Goal: Find specific page/section: Locate a particular part of the current website

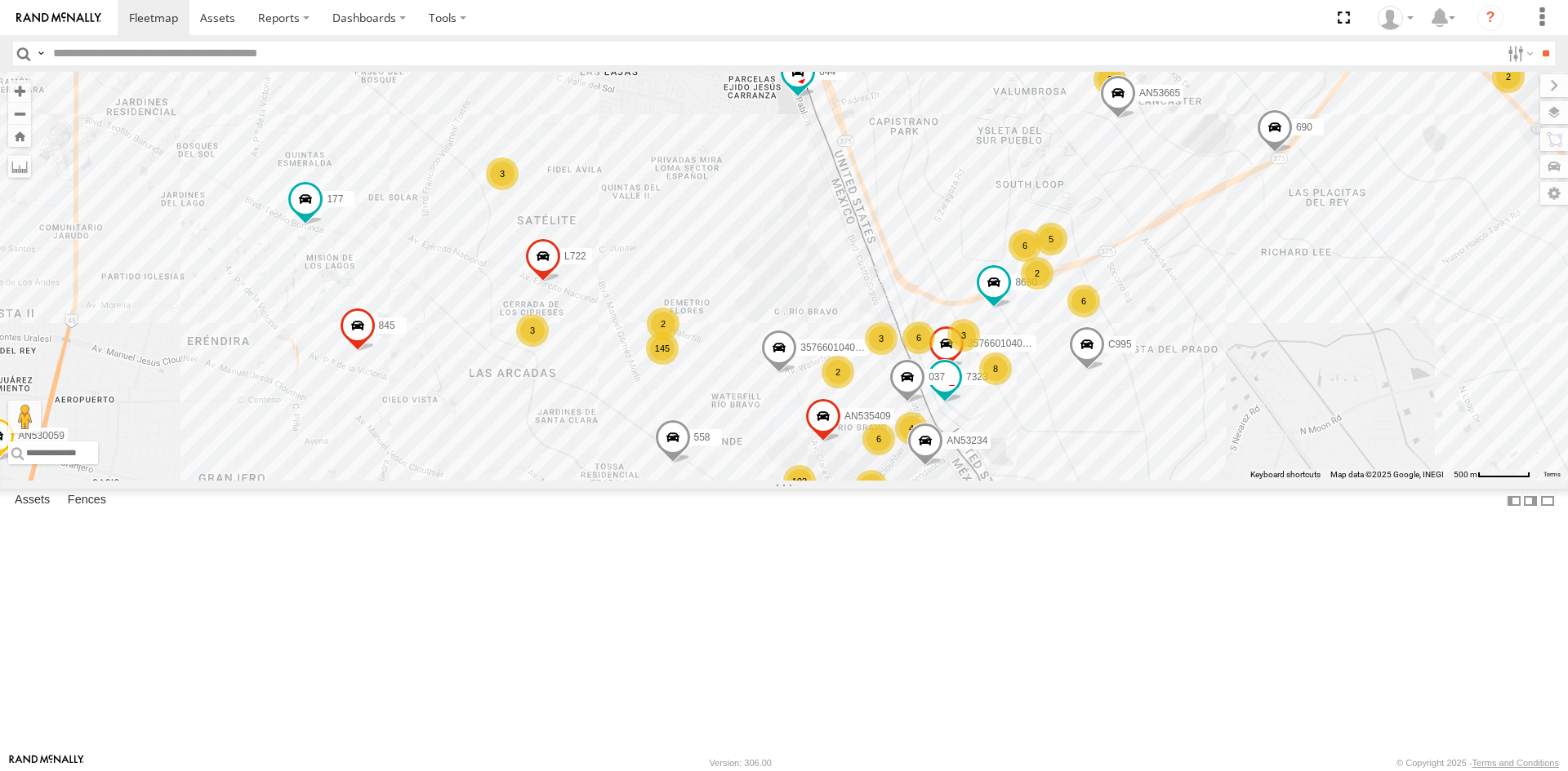
drag, startPoint x: 815, startPoint y: 375, endPoint x: 910, endPoint y: 561, distance: 208.9
click at [909, 480] on div "AN536776 AN535203 AN536034 AN535261 015910001811580 ZJ535914 F2771 AN536449 AN5…" at bounding box center [784, 276] width 1568 height 408
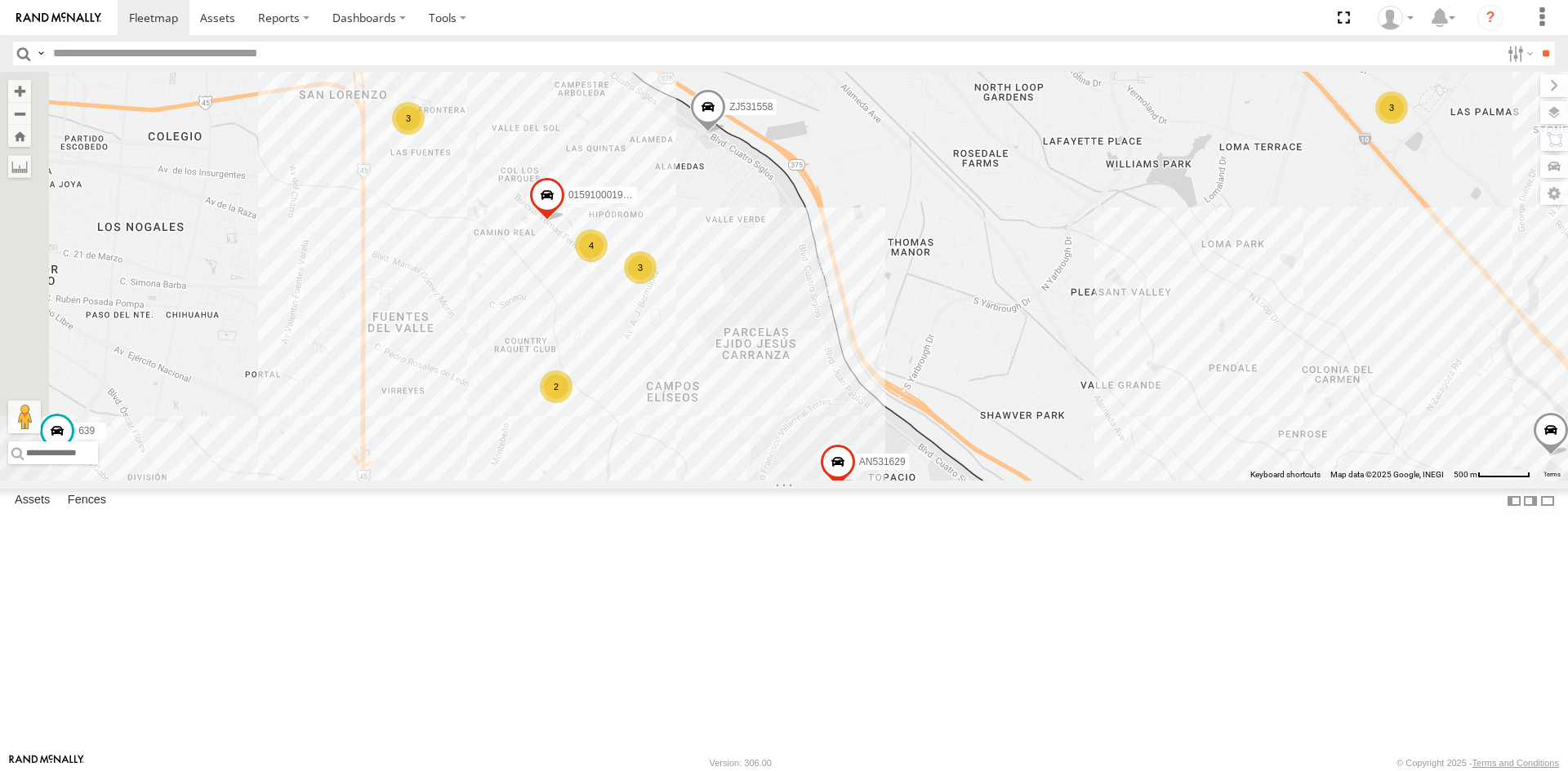
drag, startPoint x: 683, startPoint y: 414, endPoint x: 761, endPoint y: 547, distance: 154.2
click at [761, 480] on div "AN536776 AN535203 AN536034 AN535261 015910001811580 ZJ535914 F2771 AN536449 AN5…" at bounding box center [784, 276] width 1568 height 408
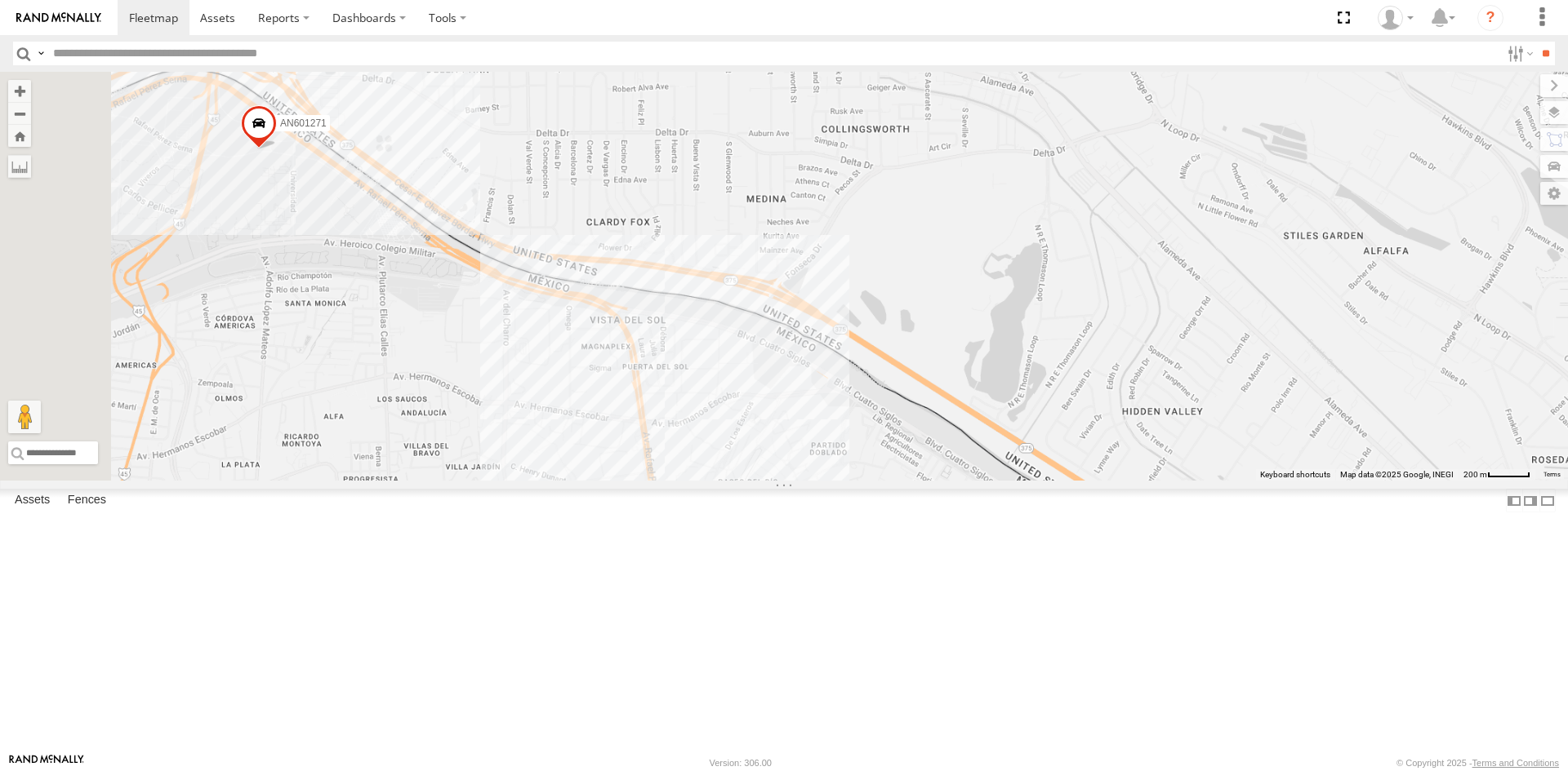
drag, startPoint x: 472, startPoint y: 336, endPoint x: 639, endPoint y: 478, distance: 219.2
click at [611, 471] on div "AN536776 AN535203 AN536034 AN535261 015910001811580 ZJ535914 F2771 AN536449 AN5…" at bounding box center [784, 276] width 1568 height 408
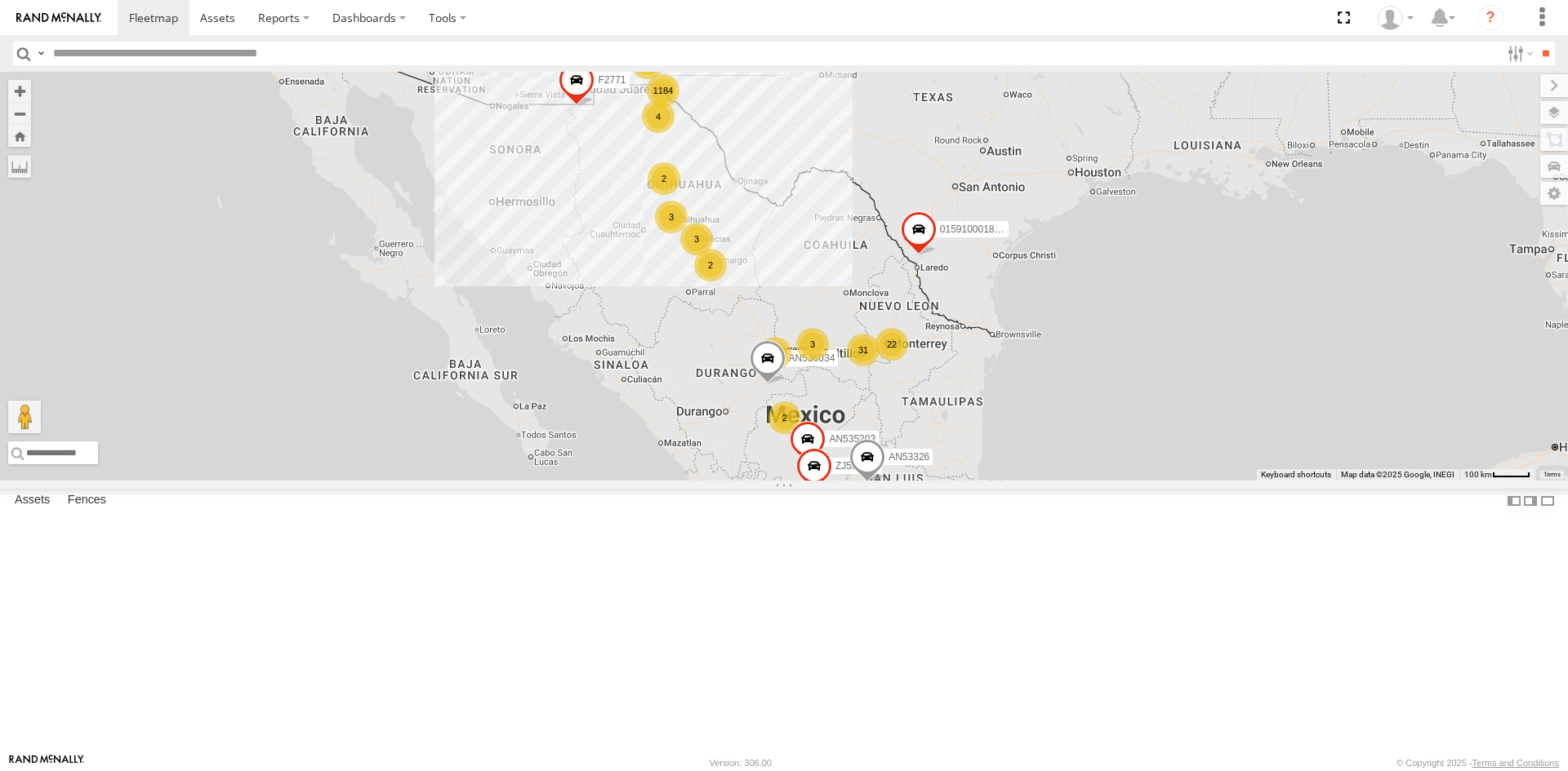
drag, startPoint x: 868, startPoint y: 118, endPoint x: 778, endPoint y: 213, distance: 130.9
click at [836, 188] on div "AN536776 AN535203 AN536034 015910001811580 ZJ535914 F2771 AN53326 AN531621 1184…" at bounding box center [784, 276] width 1568 height 408
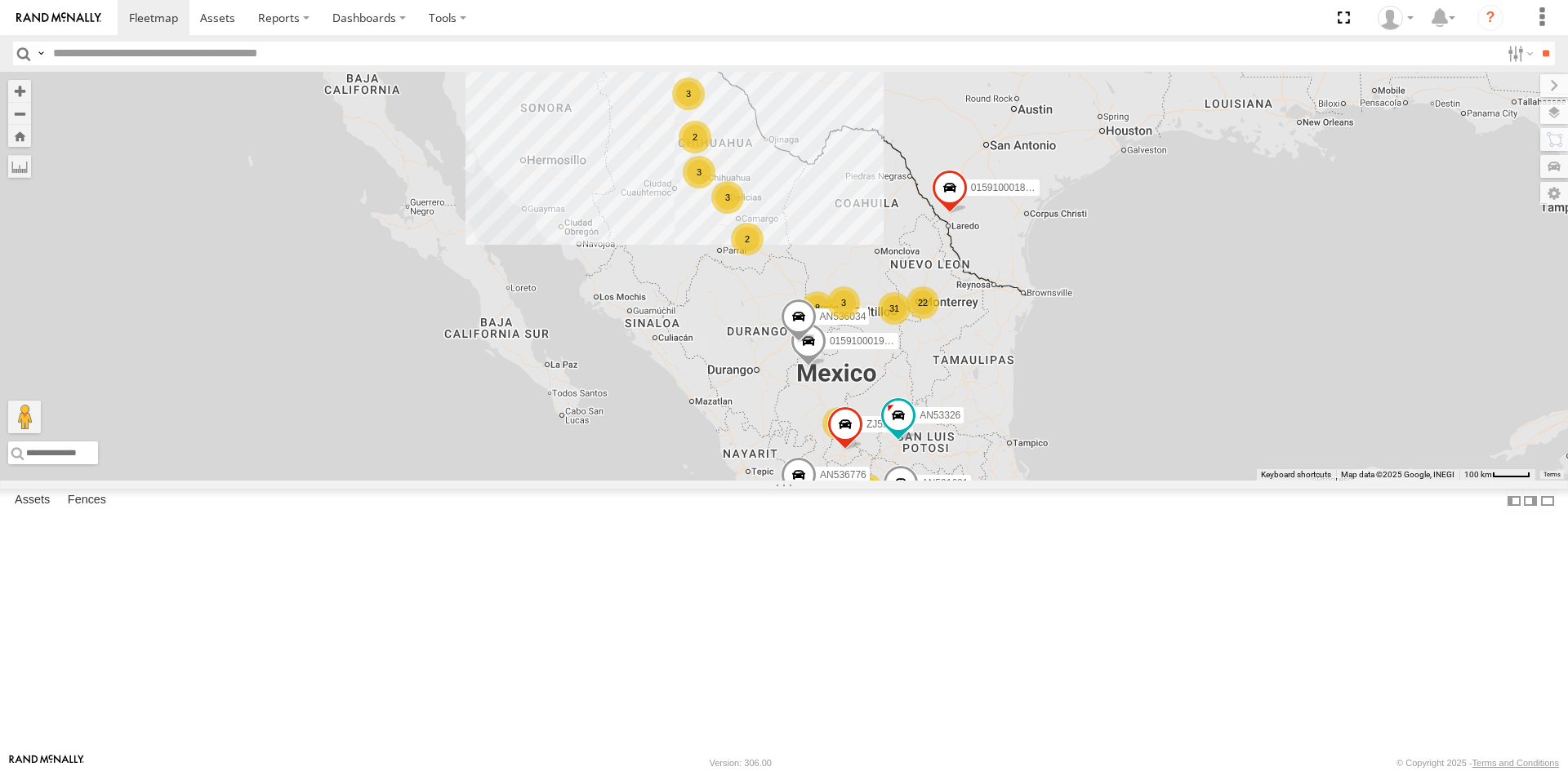
drag, startPoint x: 751, startPoint y: 234, endPoint x: 751, endPoint y: 340, distance: 106.0
click at [757, 355] on div "1185 015910001975823 7 31 4 AN536776 3 3 22 8 3 3 2 2 AN536034 3 01591000181158…" at bounding box center [784, 276] width 1568 height 408
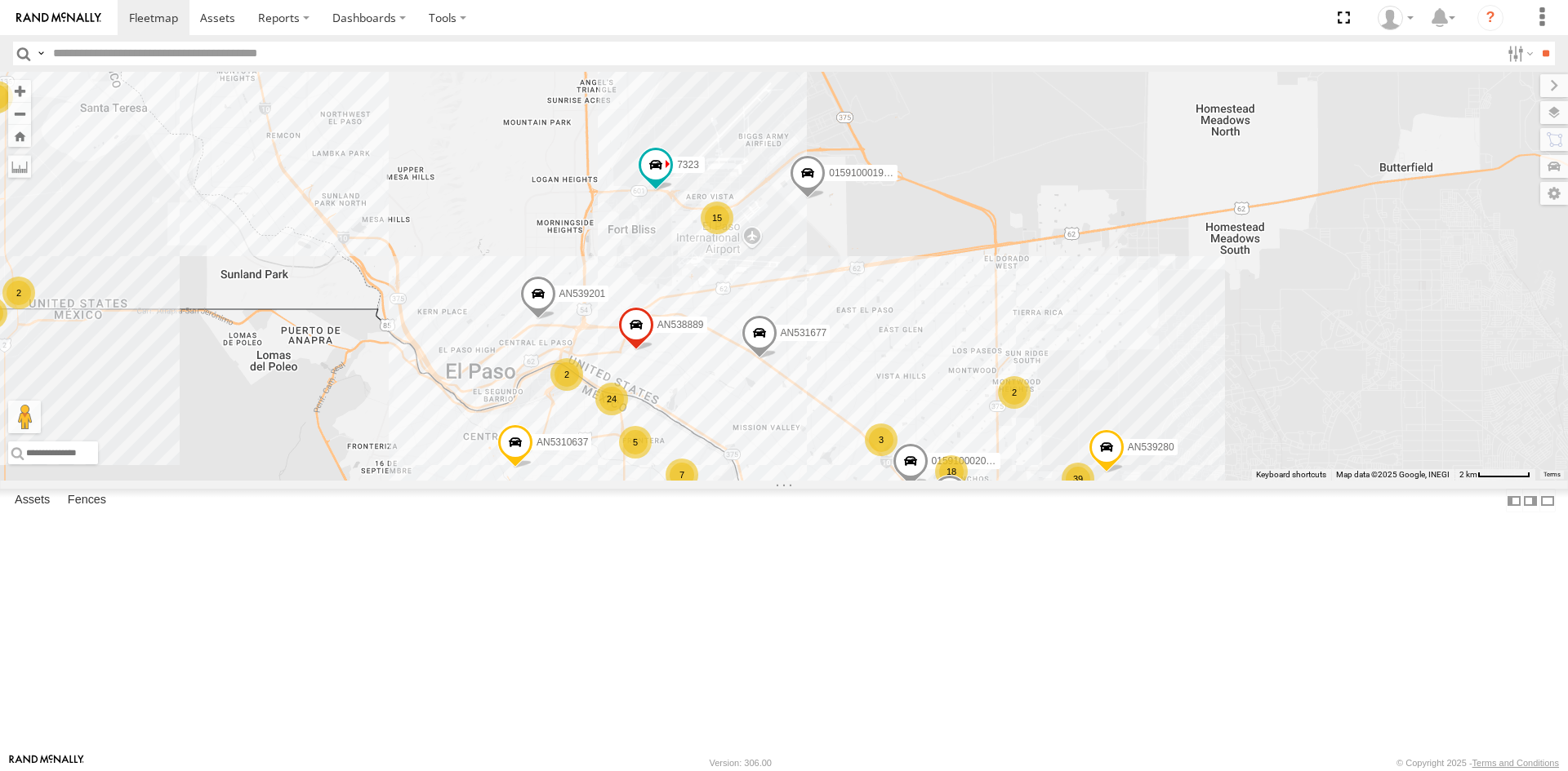
drag, startPoint x: 605, startPoint y: 501, endPoint x: 605, endPoint y: 426, distance: 75.0
click at [605, 429] on div "015910001975823 AN536776 AN536034 015910001811580 ZJ535914 F2771 AN53326 AN5316…" at bounding box center [784, 276] width 1568 height 408
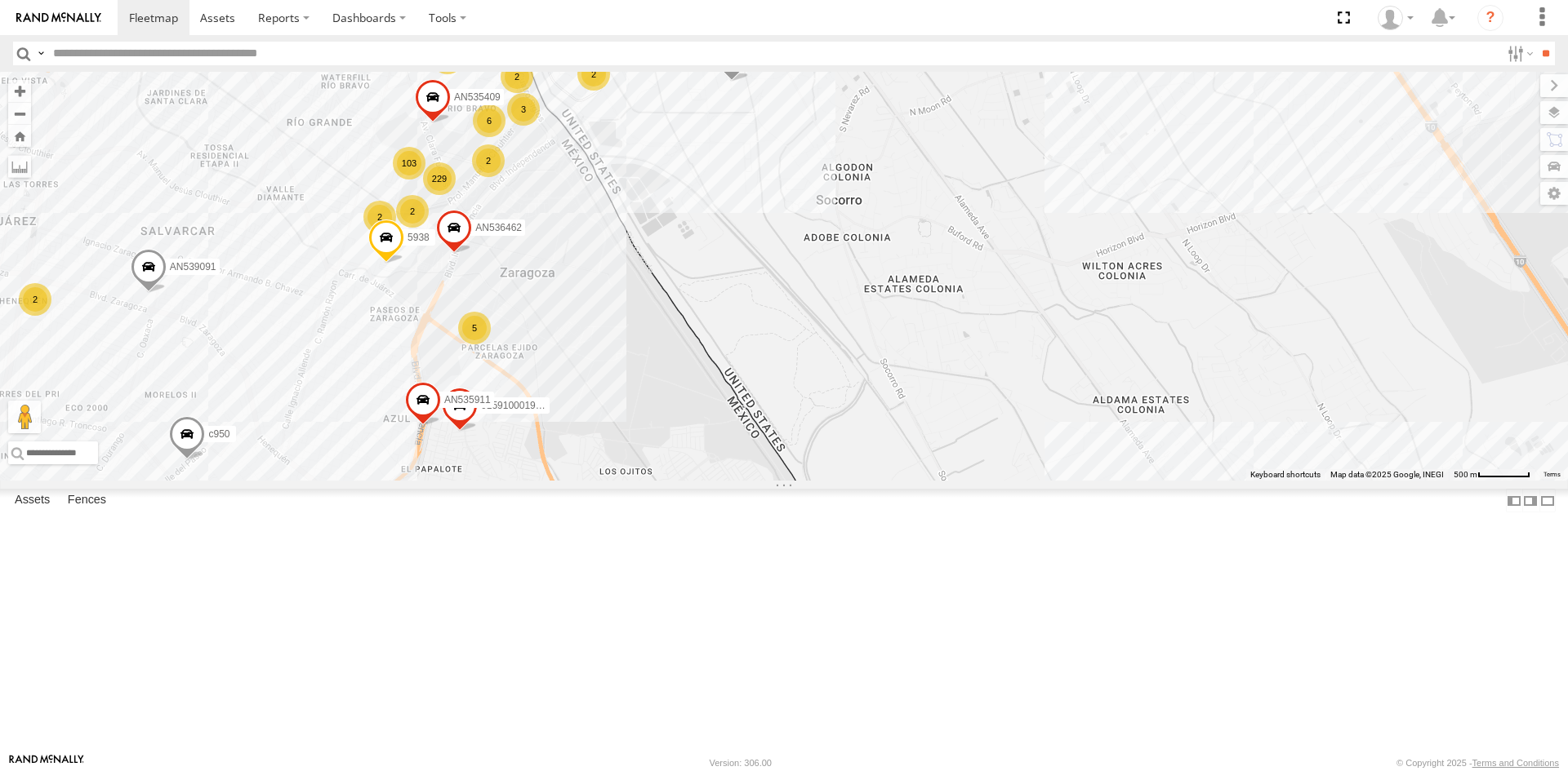
drag, startPoint x: 396, startPoint y: 165, endPoint x: 441, endPoint y: 286, distance: 129.1
click at [433, 291] on div "AN536776 AN531830 015910001811580 ZJ535914 F2771 AN53326 AN531621 0159100018450…" at bounding box center [784, 276] width 1568 height 408
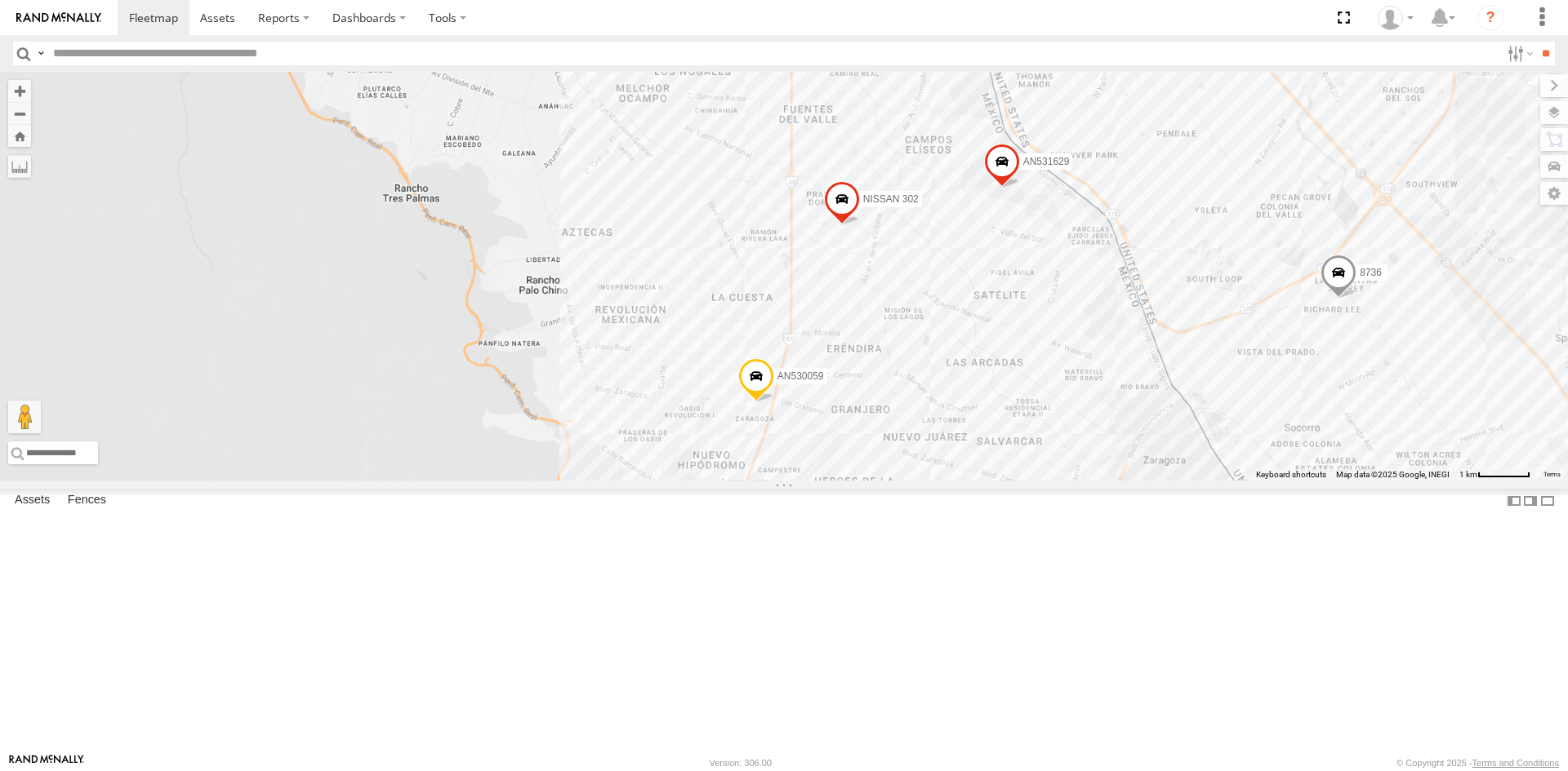
drag, startPoint x: 951, startPoint y: 407, endPoint x: 847, endPoint y: 328, distance: 130.6
click at [852, 338] on div "AN536776 AN535203 015910001938748 015910001811580 ZJ535914 F2771 AN536449 AN533…" at bounding box center [784, 276] width 1568 height 408
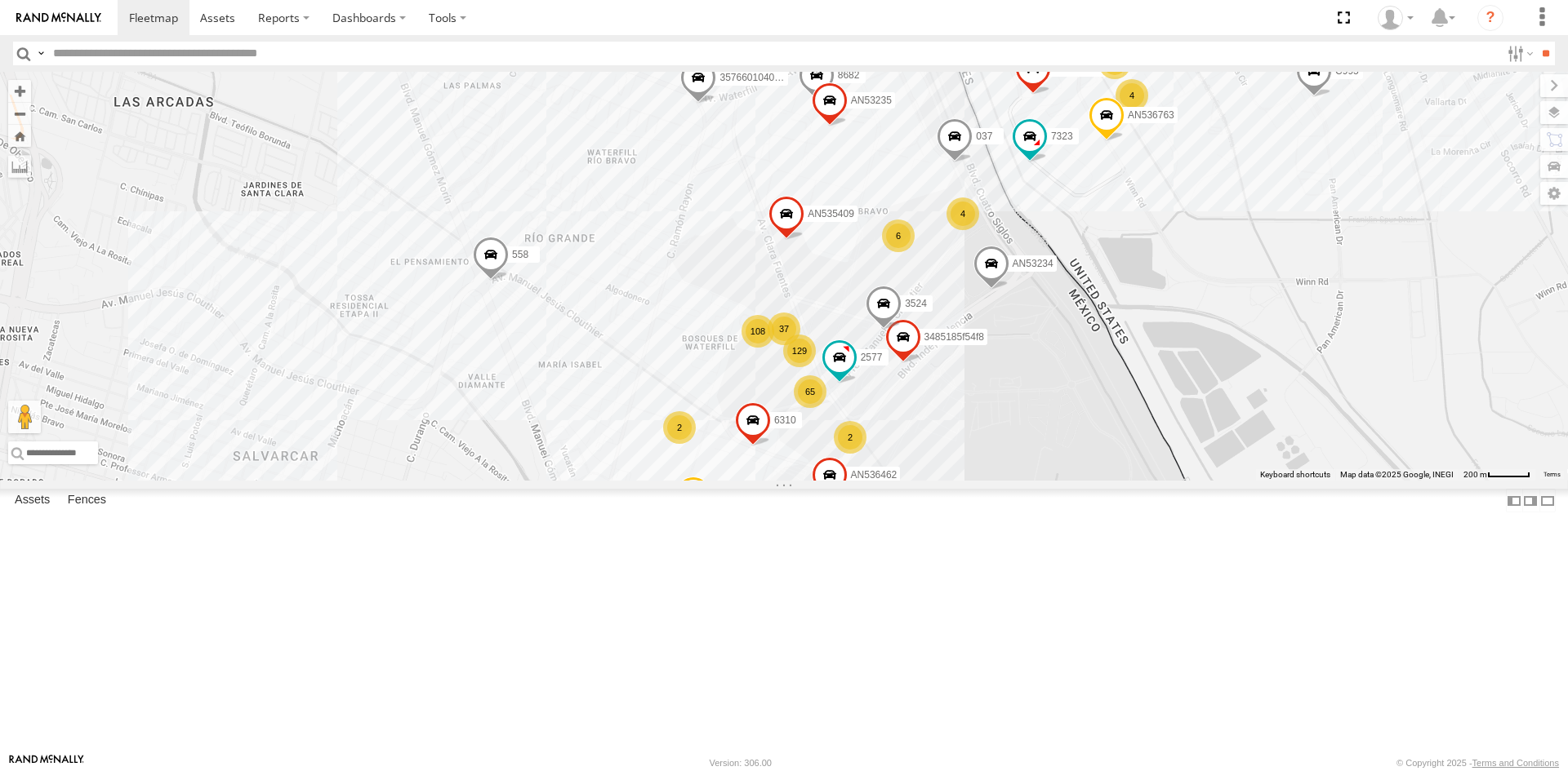
drag, startPoint x: 1135, startPoint y: 369, endPoint x: 1152, endPoint y: 410, distance: 44.4
click at [1152, 410] on div "AN533937 845 AN531629 6424 639 690 281790 8736 AN536462 558 644 AN535409 177 AN…" at bounding box center [784, 276] width 1568 height 408
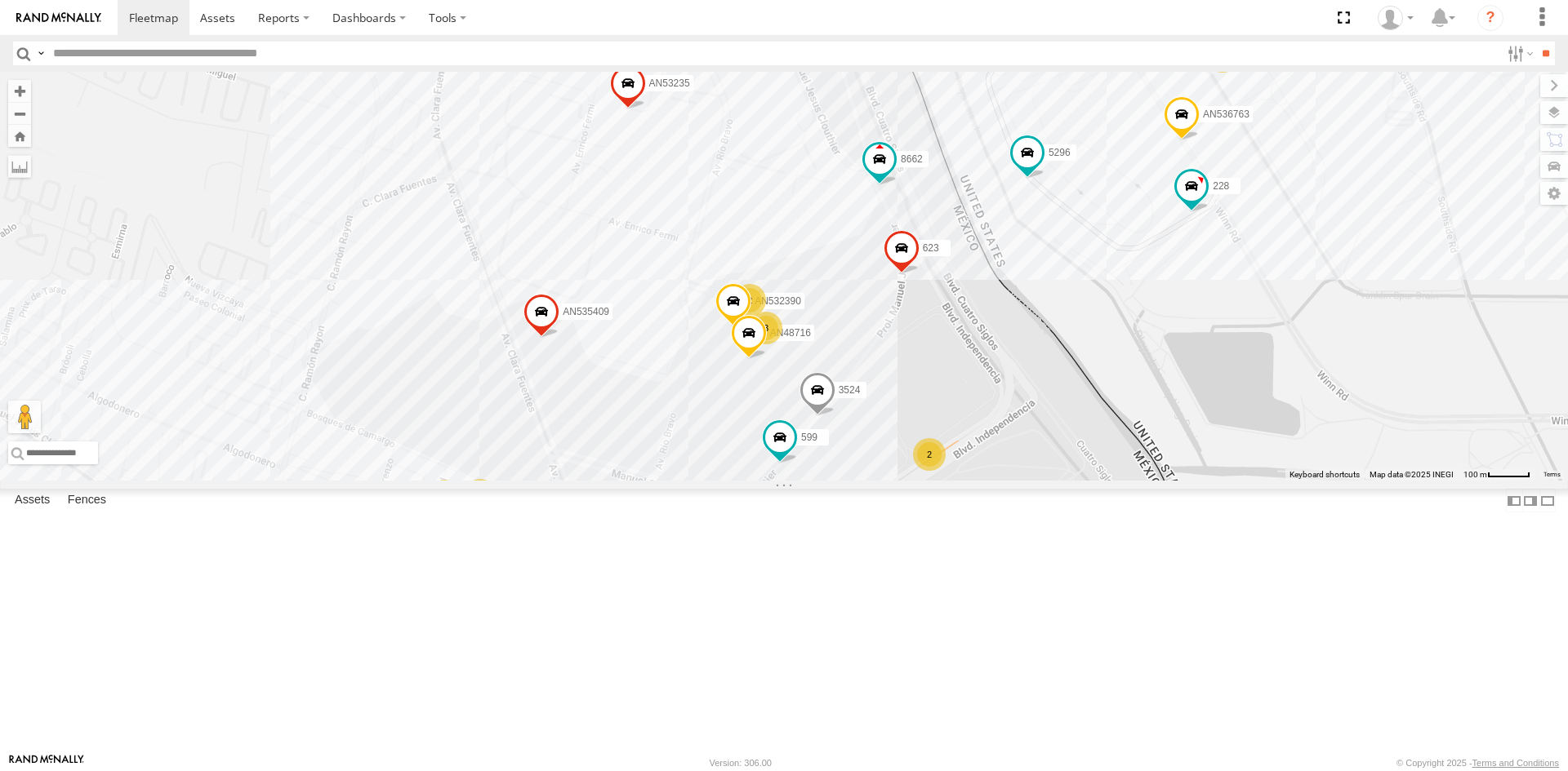
drag, startPoint x: 1114, startPoint y: 514, endPoint x: 1077, endPoint y: 584, distance: 79.2
click at [1077, 480] on div "228 8662 AN536763 AN532390 AN538825 599 3524 TS 187 Foxconn AN535409 3990 5296 …" at bounding box center [784, 276] width 1568 height 408
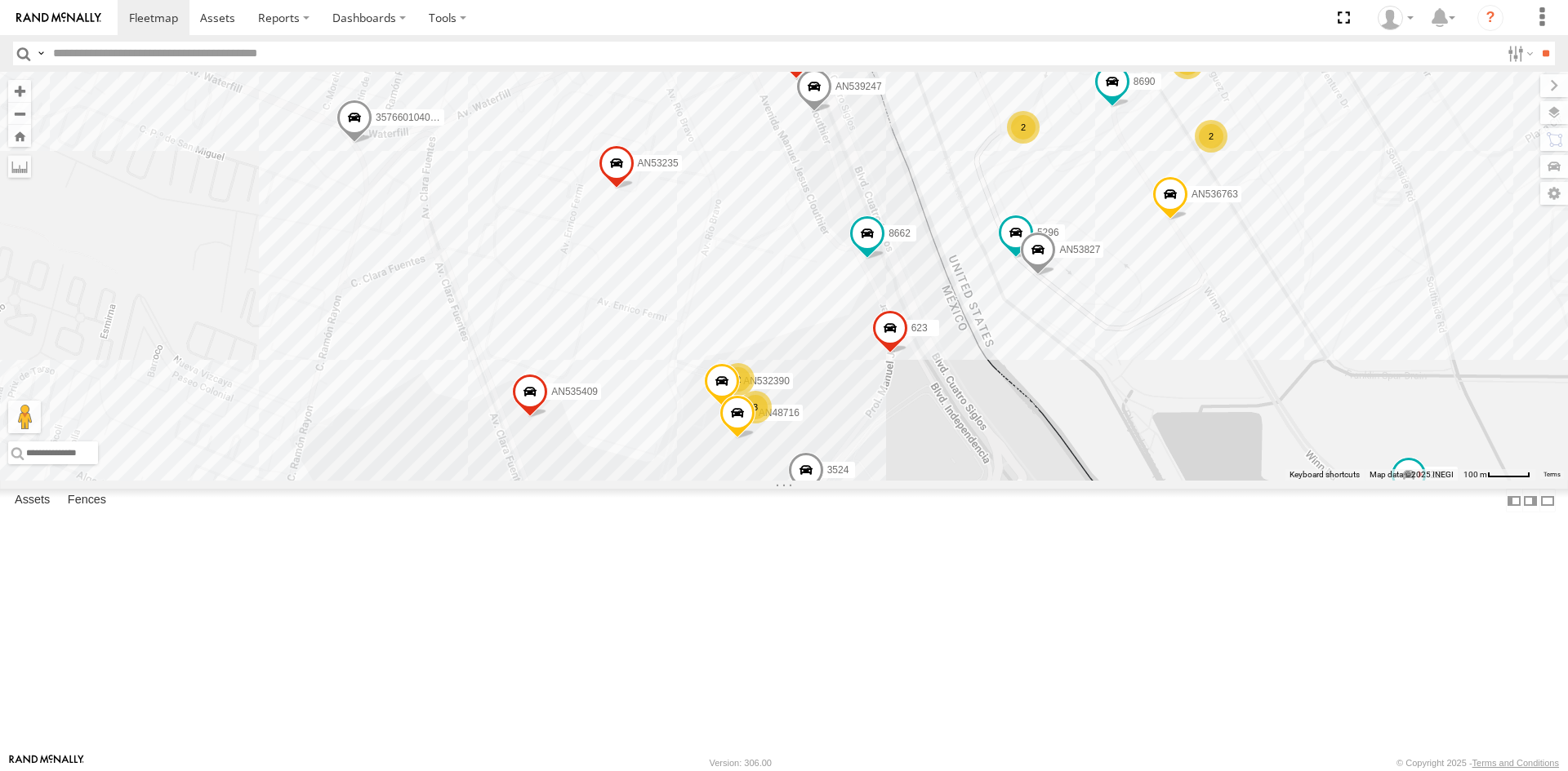
drag, startPoint x: 955, startPoint y: 498, endPoint x: 950, endPoint y: 577, distance: 79.2
click at [950, 480] on div "228 8662 AN536763 AN532390 AN538825 599 3524 TS 187 Foxconn AN535409 3990 5296 …" at bounding box center [784, 276] width 1568 height 408
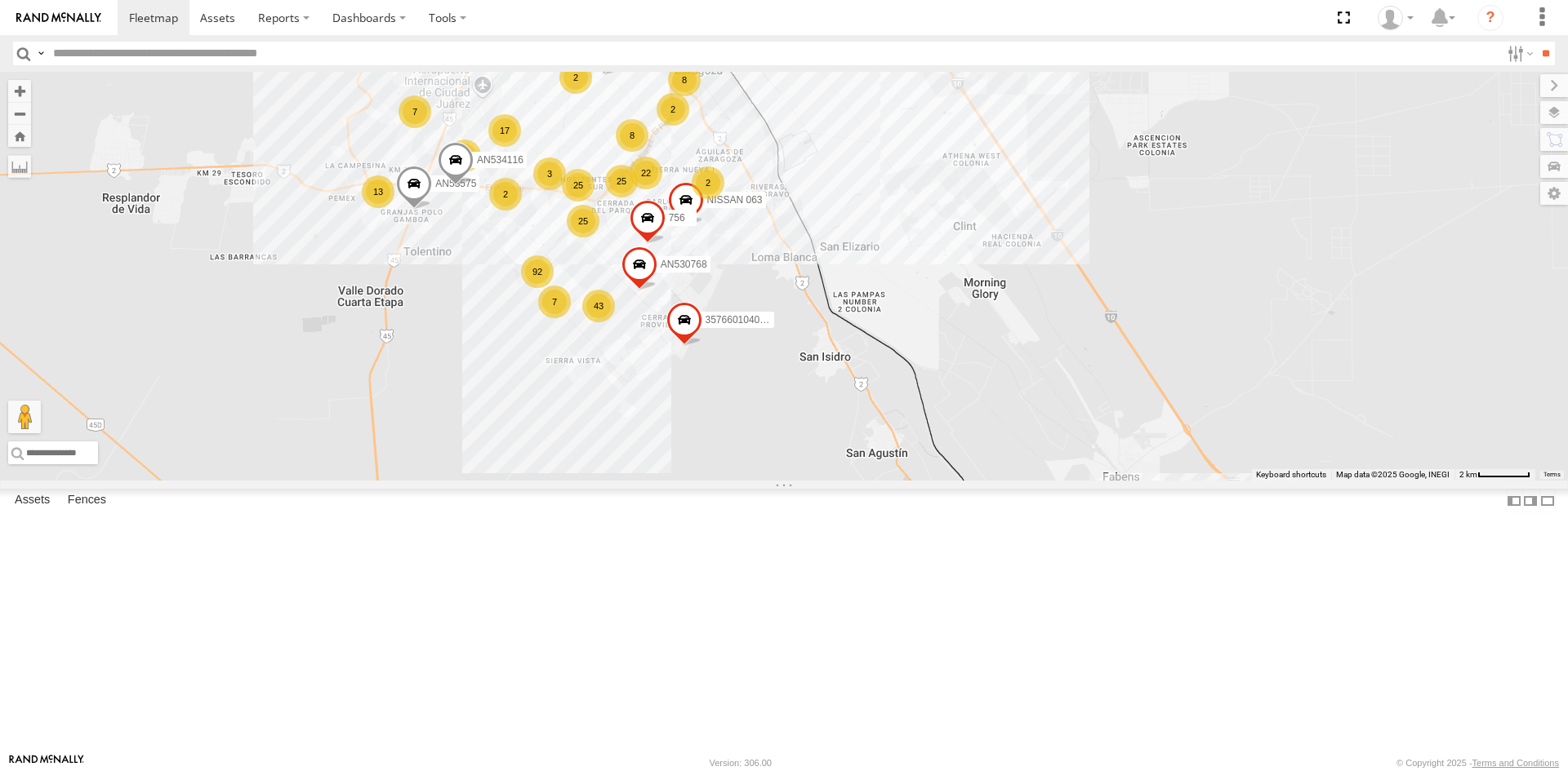
drag, startPoint x: 714, startPoint y: 204, endPoint x: 699, endPoint y: 356, distance: 152.7
click at [699, 356] on div "AN536776 015910001845018 015910001811580 ZJ535914 F2771 AN53326 AN531621 150 17…" at bounding box center [784, 276] width 1568 height 408
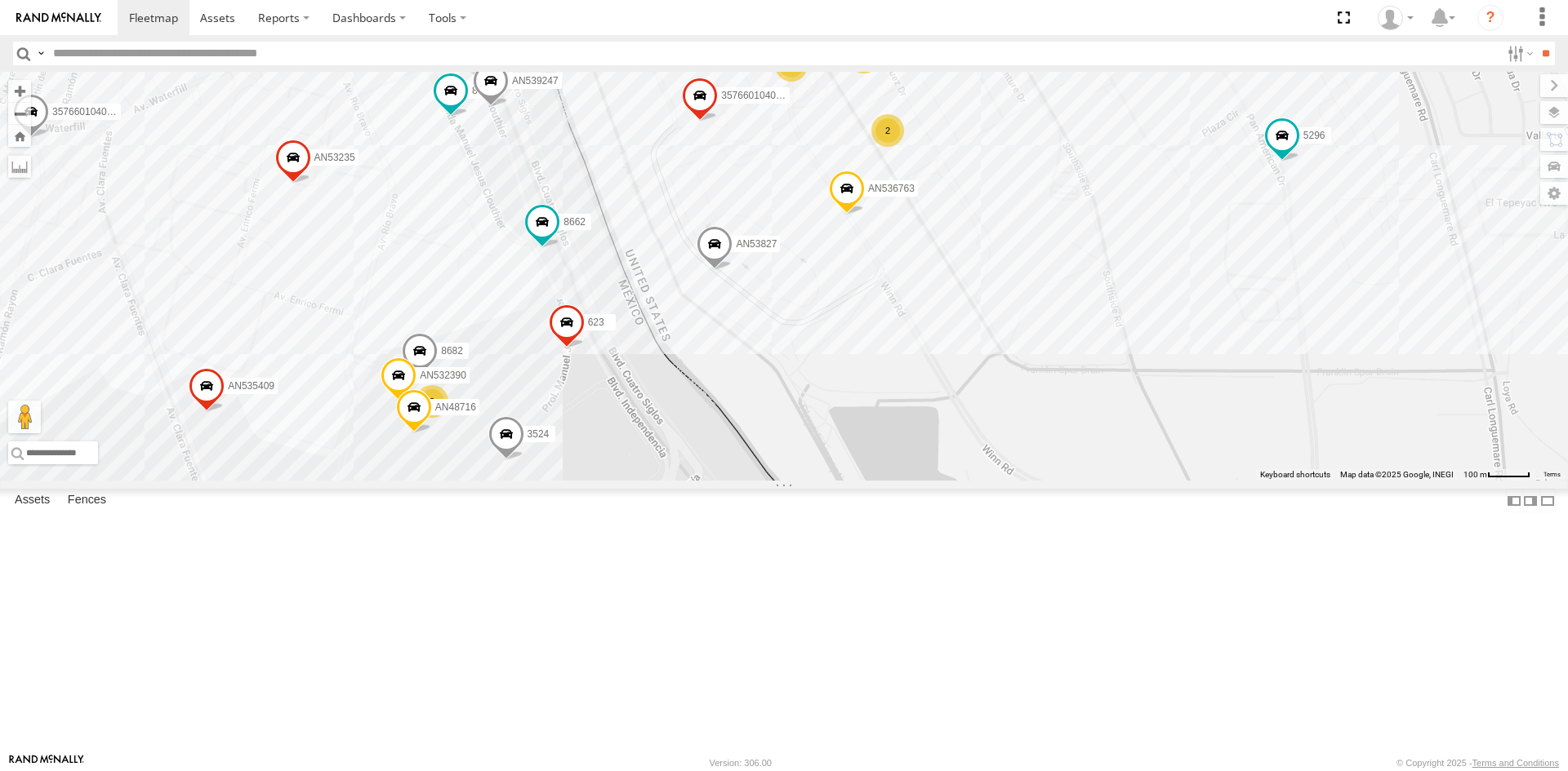
drag, startPoint x: 607, startPoint y: 397, endPoint x: 704, endPoint y: 514, distance: 152.0
click at [644, 480] on div "AN536776 015910001845018 015910001811580 ZJ535914 F2771 AN53326 AN531621 AN5357…" at bounding box center [784, 276] width 1568 height 408
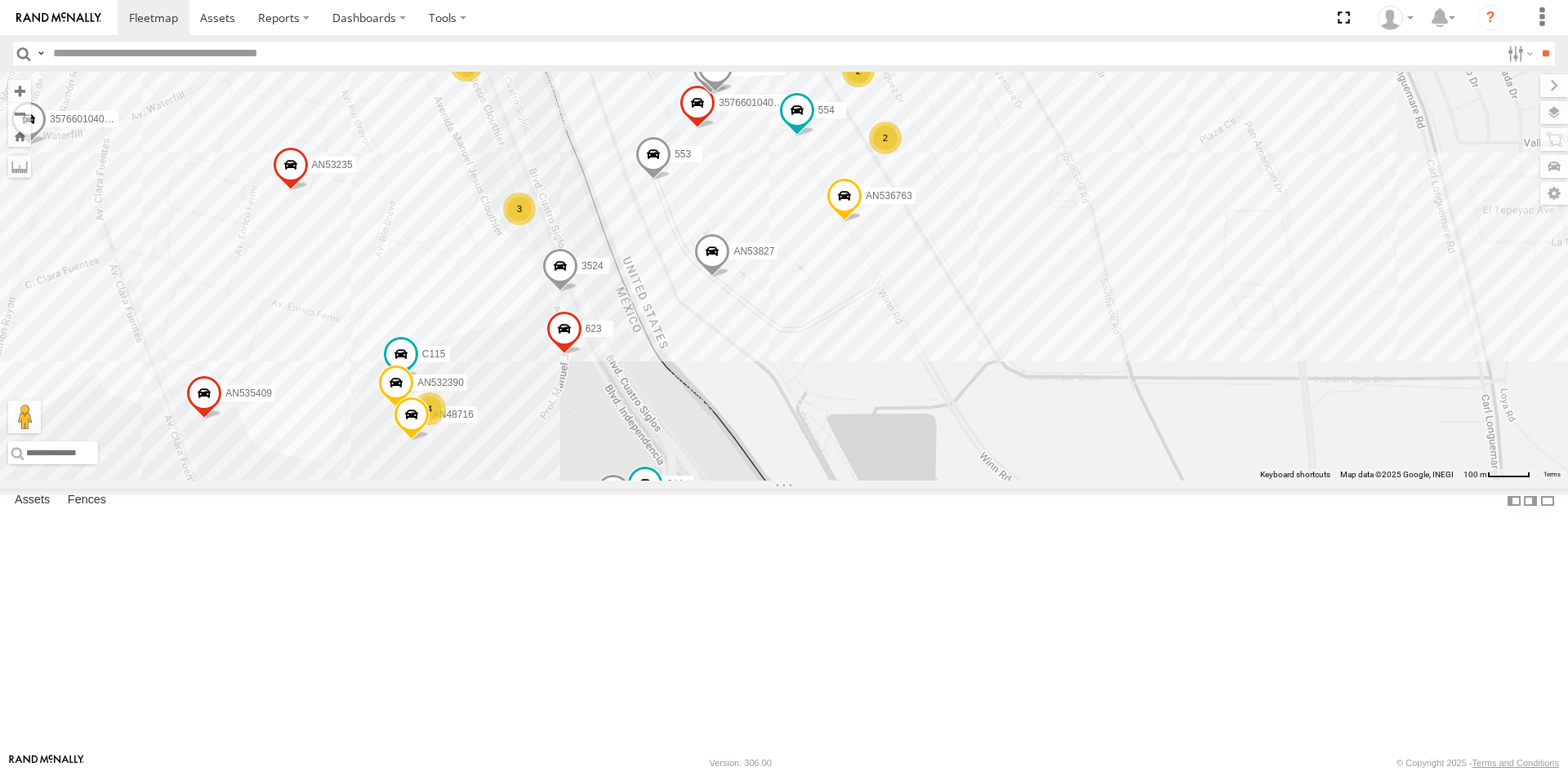
click at [1169, 427] on div "357660104096649 AN536763 AN532390 AN53234 3489 8736 7041 3524 644 AN535409 3093…" at bounding box center [784, 276] width 1568 height 408
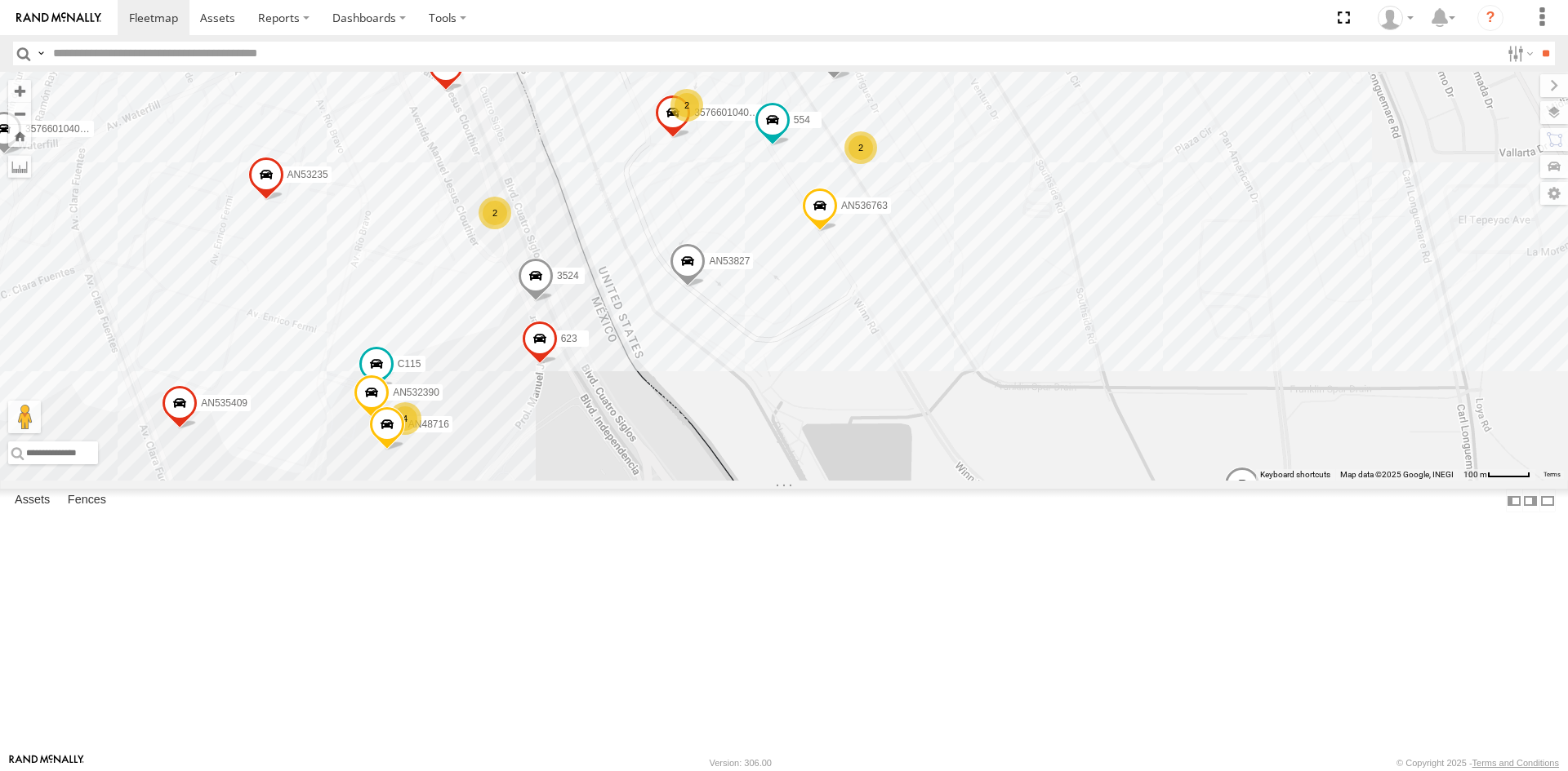
drag, startPoint x: 780, startPoint y: 591, endPoint x: 751, endPoint y: 602, distance: 31.0
click at [751, 480] on div "357660104096649 AN536763 AN532390 AN53234 463 015910001986465 3489 7041 3524 AN…" at bounding box center [784, 276] width 1568 height 408
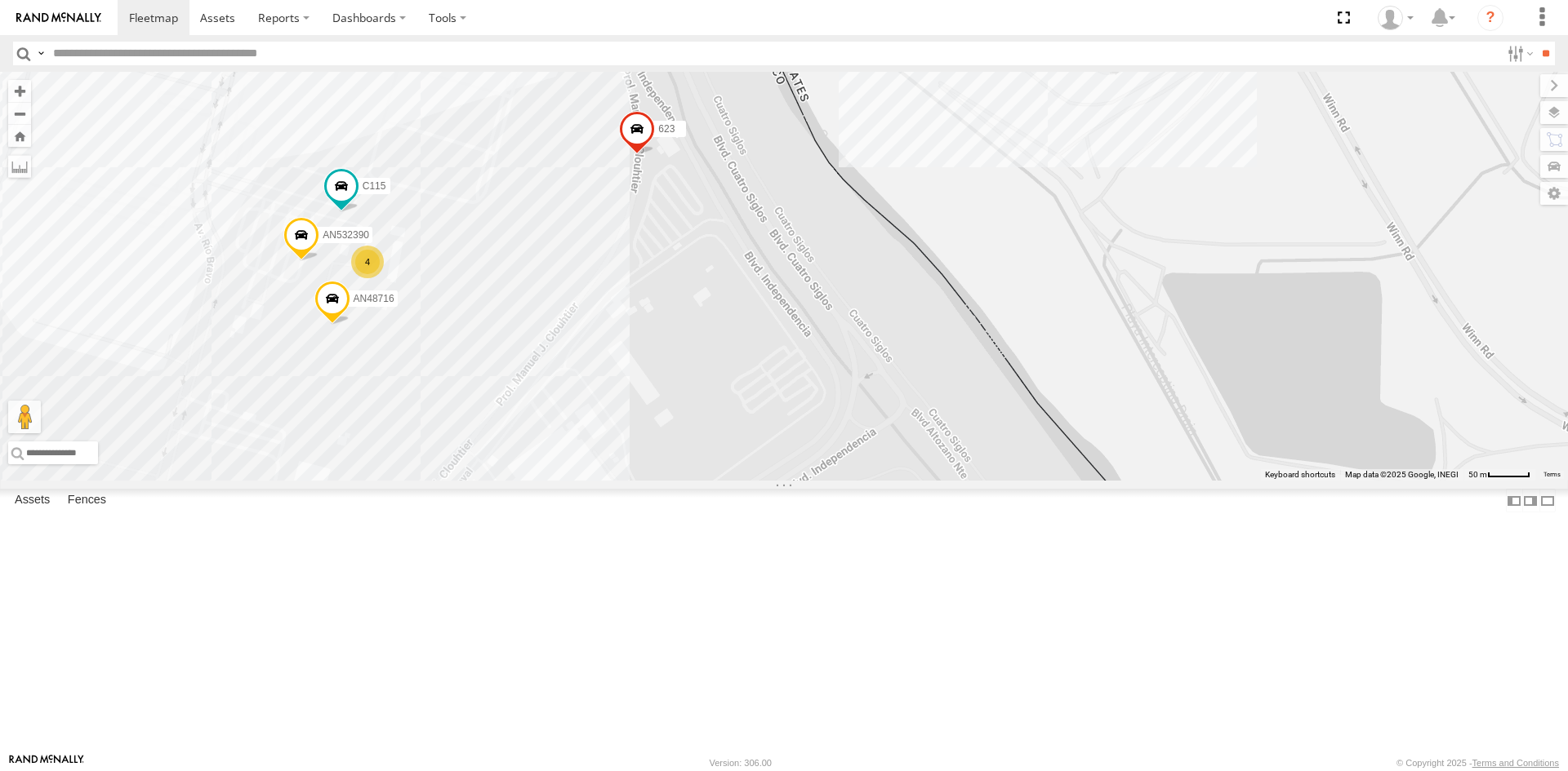
drag, startPoint x: 479, startPoint y: 655, endPoint x: 509, endPoint y: 611, distance: 53.3
click at [509, 480] on div "357660104096649 8662 AN536763 467 AN532390 599 463 015910001986465 3524 AN53540…" at bounding box center [784, 276] width 1568 height 408
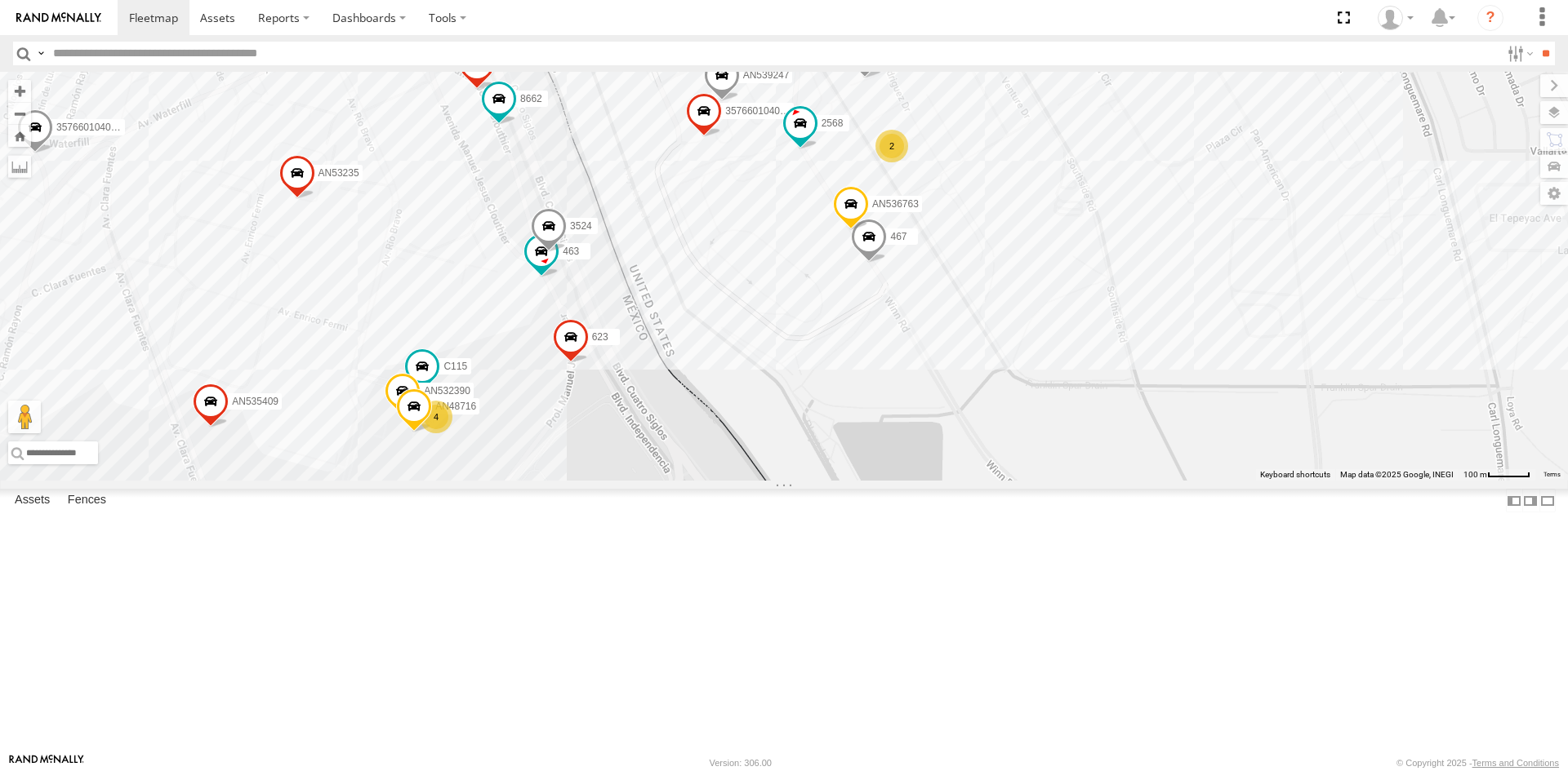
drag, startPoint x: 600, startPoint y: 534, endPoint x: 592, endPoint y: 593, distance: 59.5
click at [592, 480] on div "357660104096649 8662 AN536763 467 AN532390 599 463 015910001986465 3524 AN53540…" at bounding box center [784, 276] width 1568 height 408
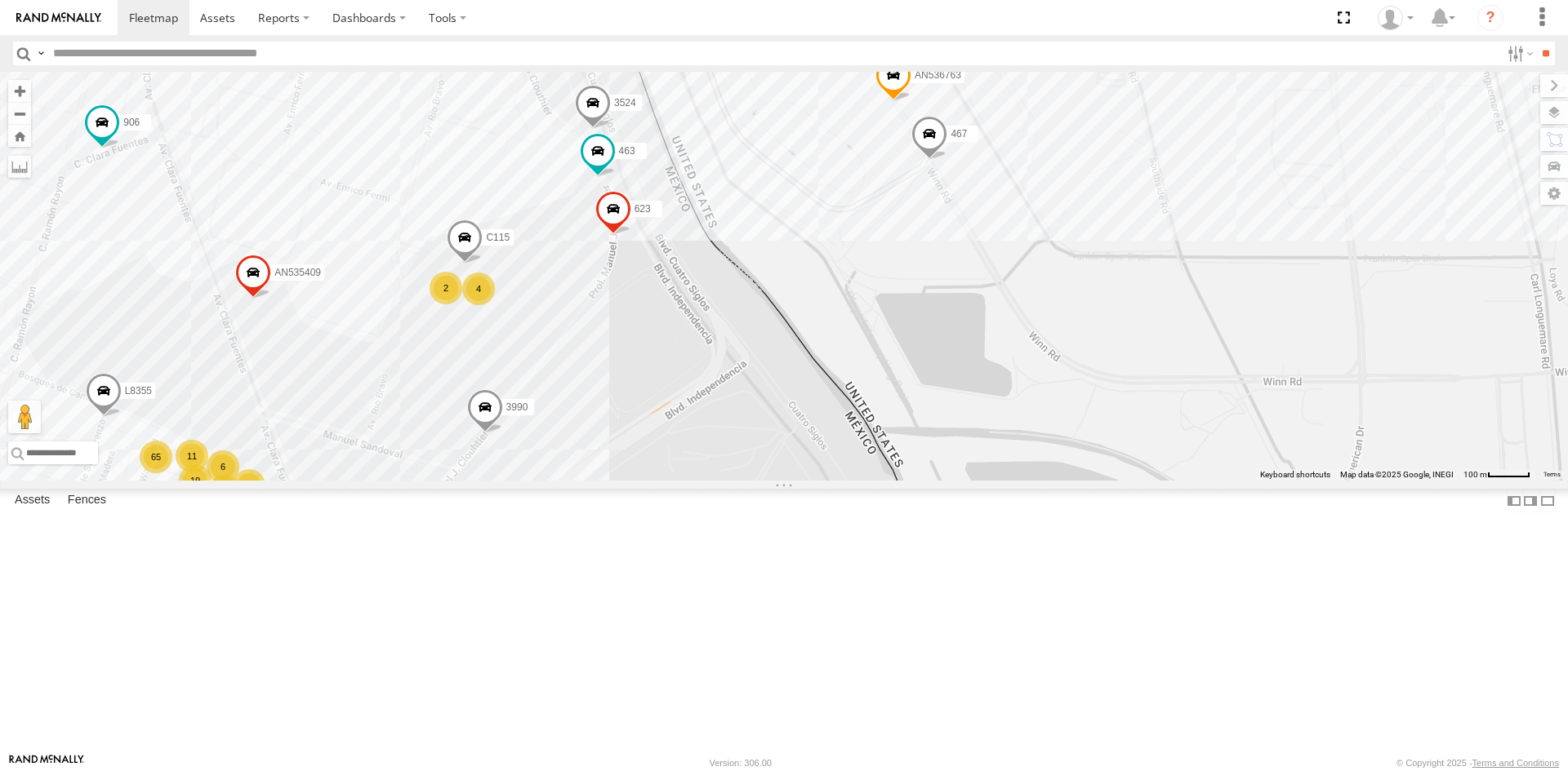
drag, startPoint x: 665, startPoint y: 304, endPoint x: 664, endPoint y: 350, distance: 46.0
click at [664, 350] on div "AN536776 015910001811580 ZJ535914 F2771 AN53326 AN531621 AN531629 AN538348 AN53…" at bounding box center [784, 276] width 1568 height 408
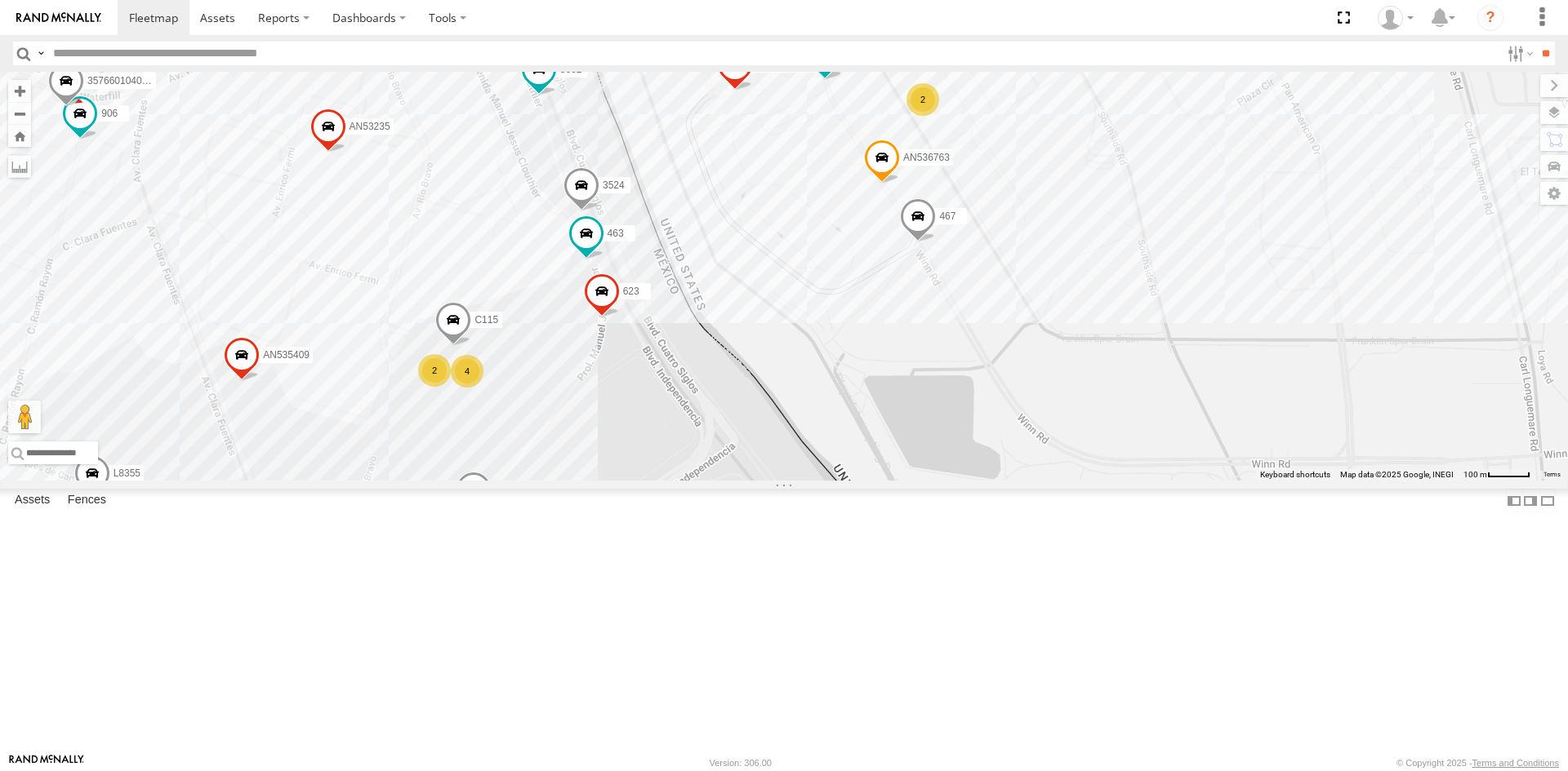
drag, startPoint x: 545, startPoint y: 416, endPoint x: 534, endPoint y: 500, distance: 84.7
click at [534, 480] on div "AN536776 015910001811580 ZJ535914 F2771 AN53326 AN531621 AN531629 AN538348 AN53…" at bounding box center [784, 276] width 1568 height 408
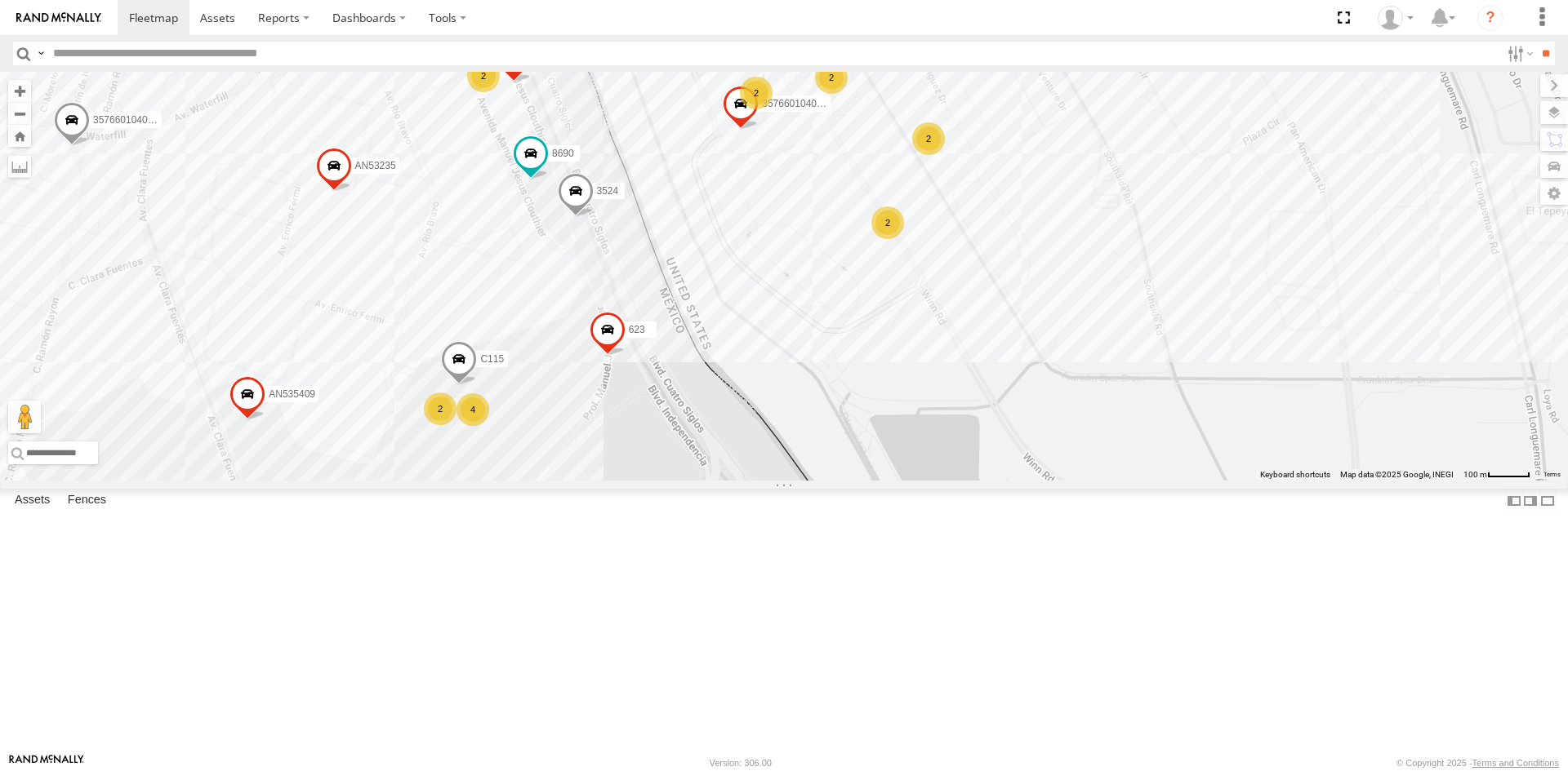
drag, startPoint x: 680, startPoint y: 470, endPoint x: 687, endPoint y: 511, distance: 41.6
click at [687, 480] on div "357660104096649 8662 015910001986465 6681 3524 AN535409 3990 623 8690 AN538979 …" at bounding box center [784, 276] width 1568 height 408
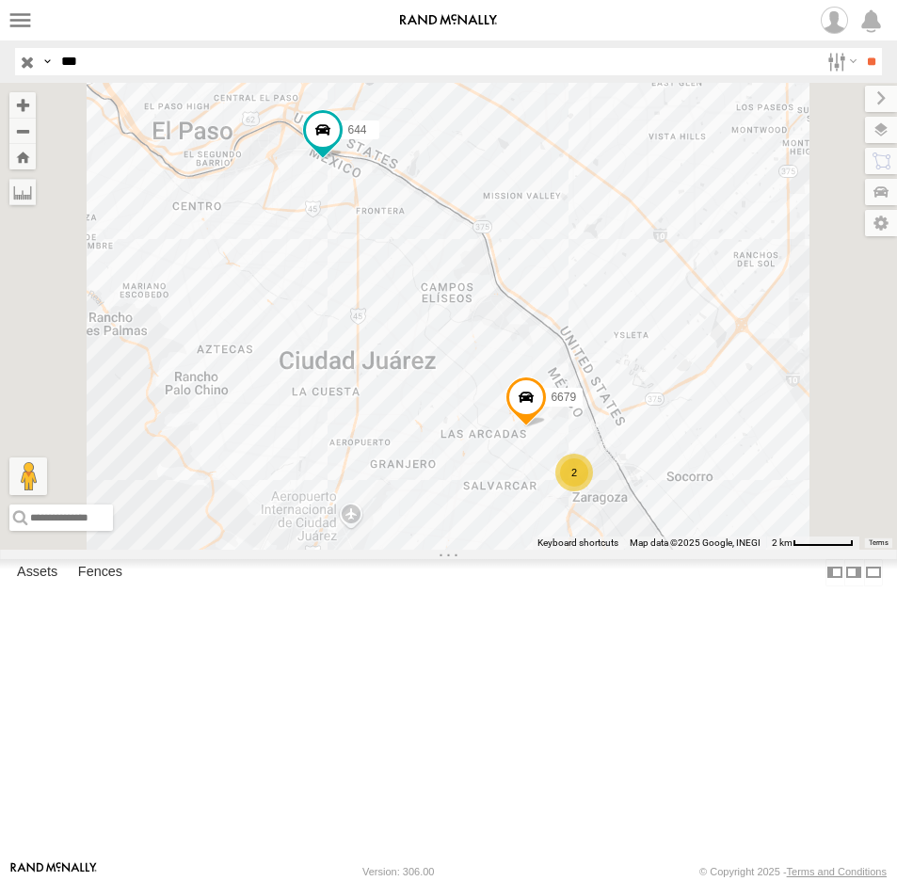
drag, startPoint x: 104, startPoint y: 55, endPoint x: -19, endPoint y: 56, distance: 123.3
click at [0, 56] on html at bounding box center [448, 440] width 897 height 881
type input "**"
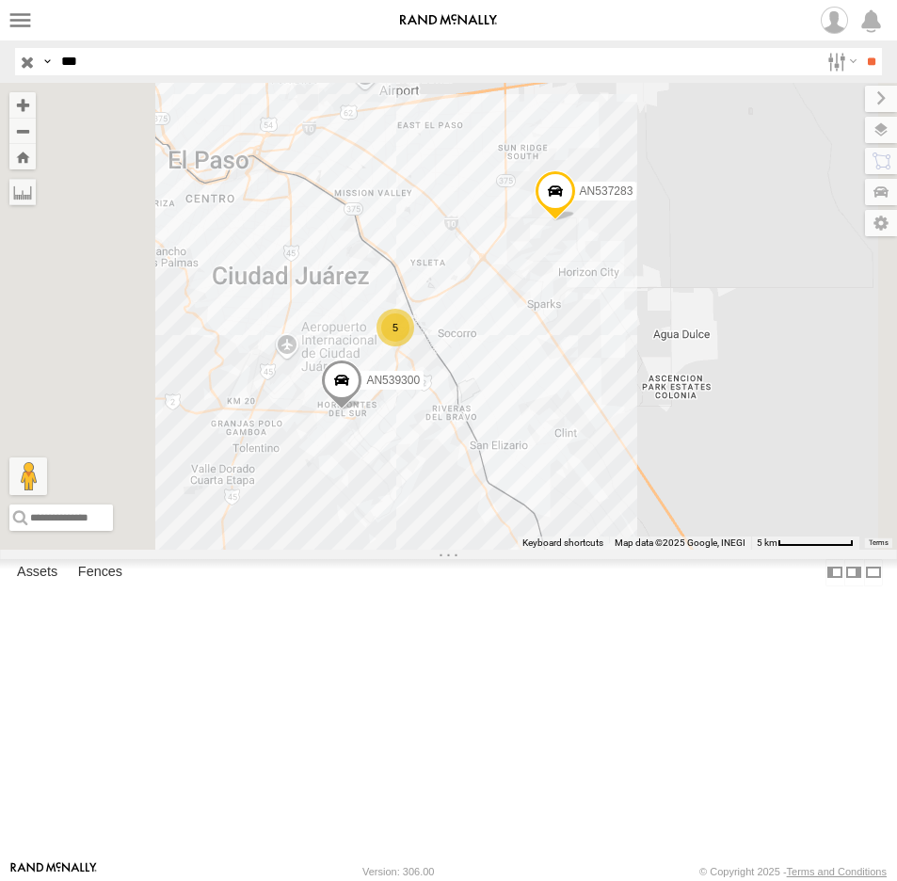
drag, startPoint x: 95, startPoint y: 58, endPoint x: 25, endPoint y: 71, distance: 70.7
click at [25, 71] on div "Search Query Asset ID Asset Label Registration Manufacturer Model VIN Job ID Dr…" at bounding box center [437, 61] width 845 height 27
type input "****"
click at [860, 48] on input "**" at bounding box center [871, 61] width 22 height 27
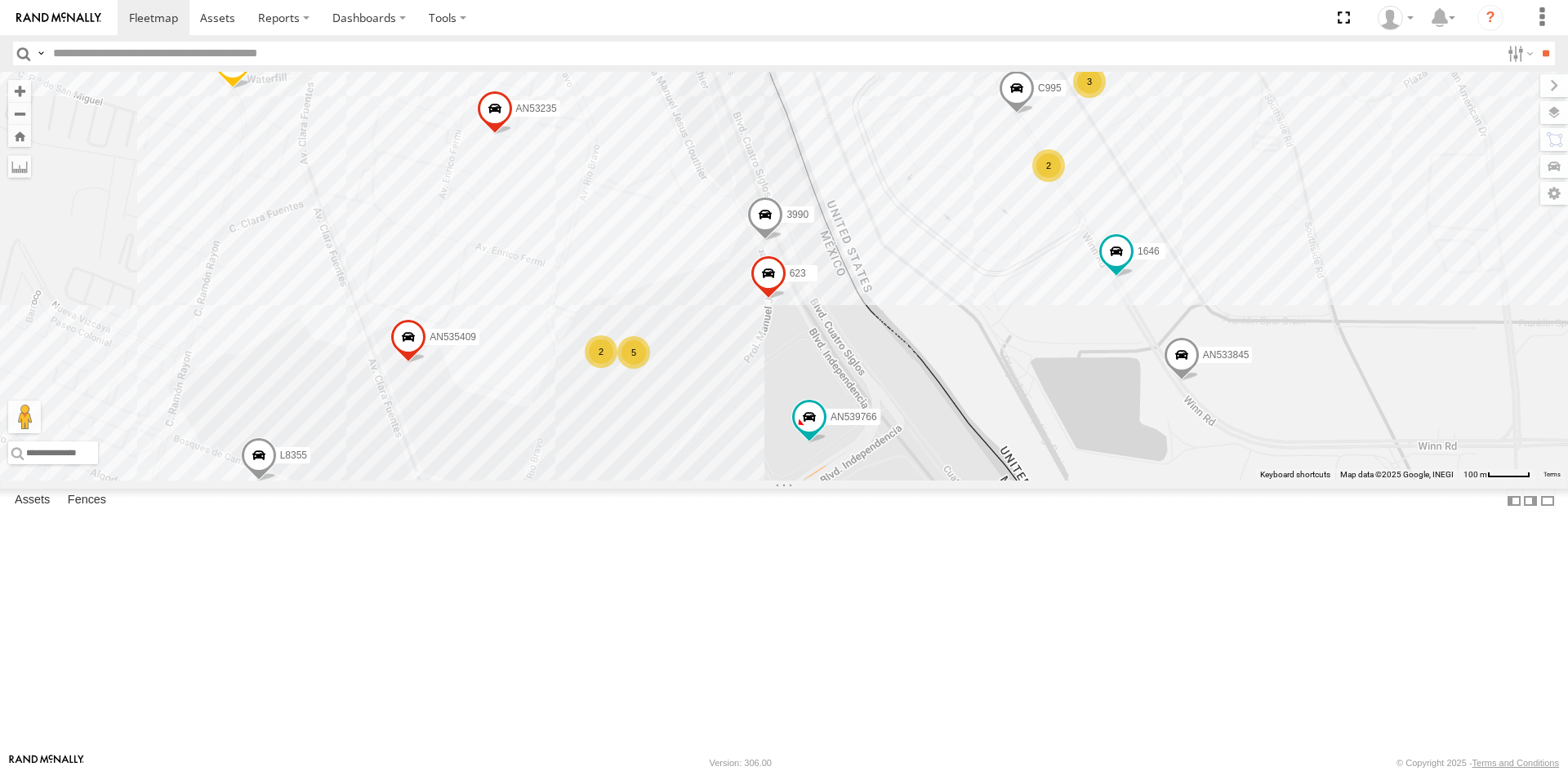
drag, startPoint x: 845, startPoint y: 435, endPoint x: 830, endPoint y: 485, distance: 52.2
click at [830, 480] on div "357660104096649 467 AN533845 015910001986465 3524 TS 187 Foxconn AN535409 3990 …" at bounding box center [784, 276] width 1568 height 408
